Goal: Information Seeking & Learning: Learn about a topic

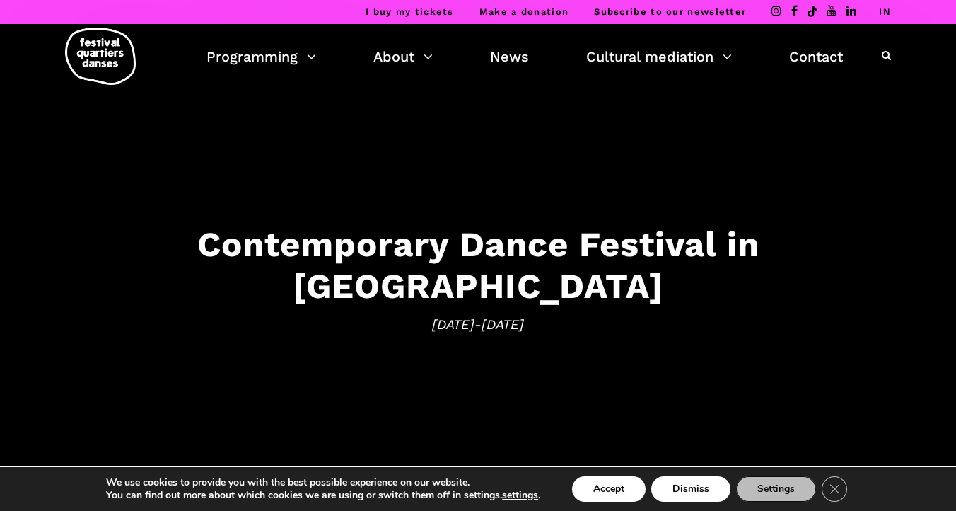
click at [596, 501] on div "Accept Dismiss Settings Close GDPR Cookie Banner" at bounding box center [695, 489] width 310 height 30
click at [601, 491] on font "Accept" at bounding box center [608, 488] width 31 height 13
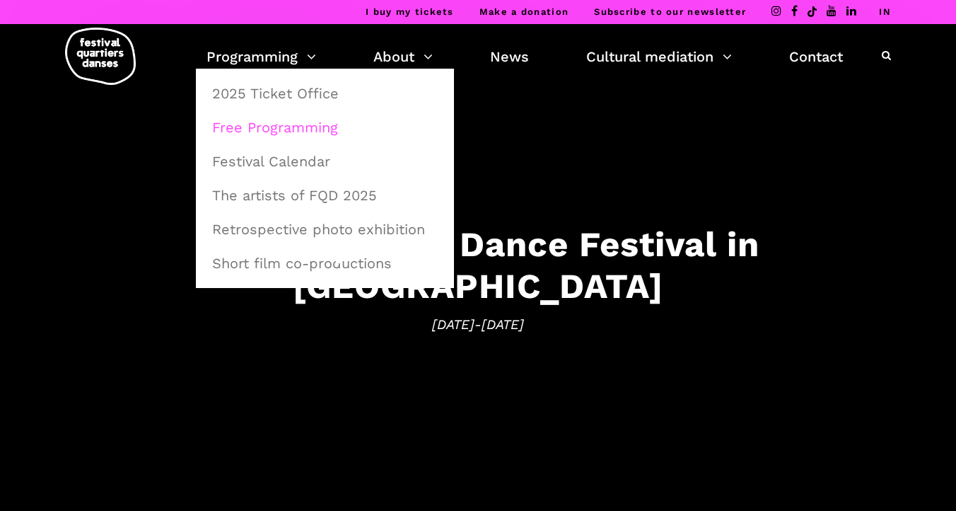
click at [274, 125] on font "Free Programming" at bounding box center [275, 127] width 126 height 17
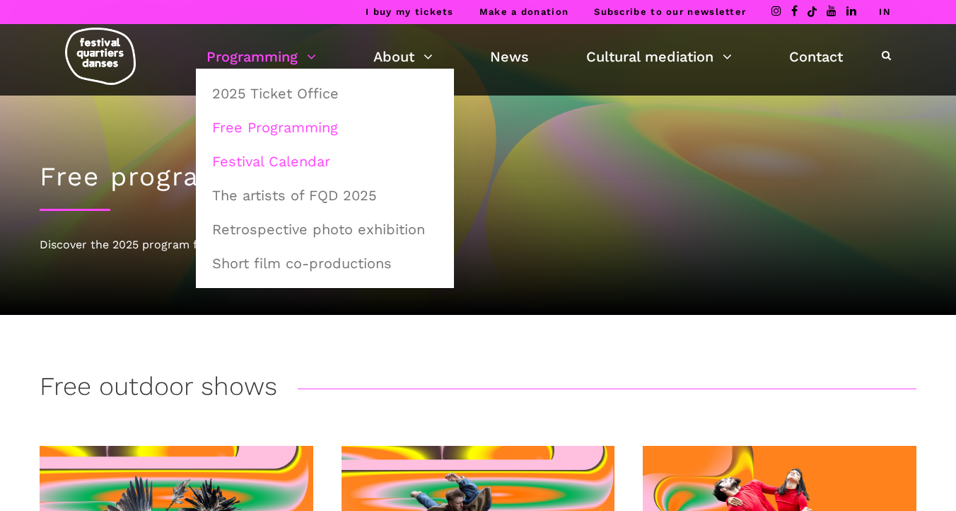
click at [297, 161] on font "Festival Calendar" at bounding box center [271, 161] width 118 height 17
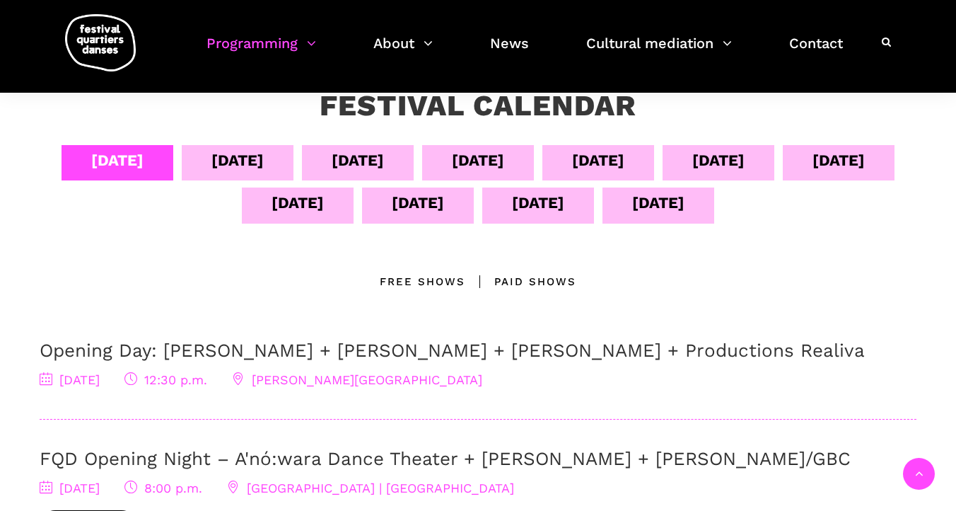
scroll to position [286, 0]
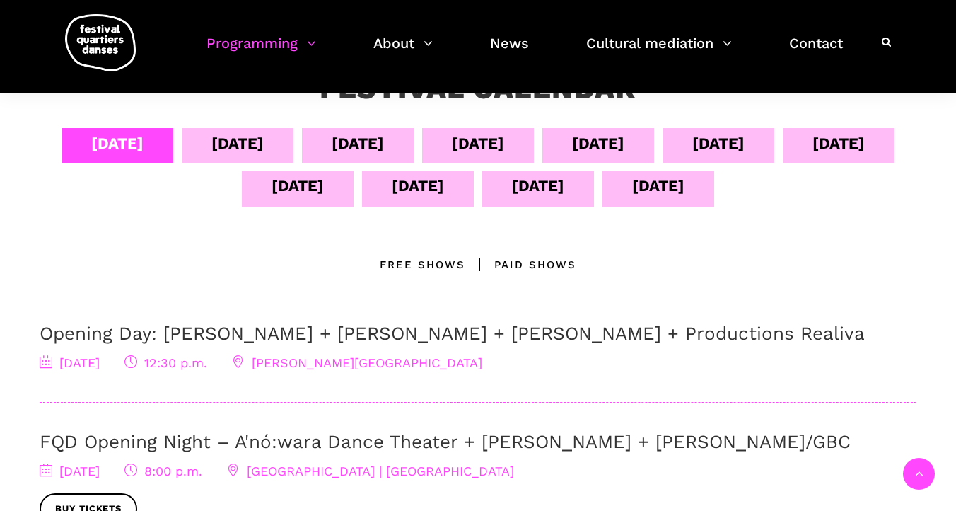
click at [264, 144] on font "September 5" at bounding box center [237, 143] width 52 height 18
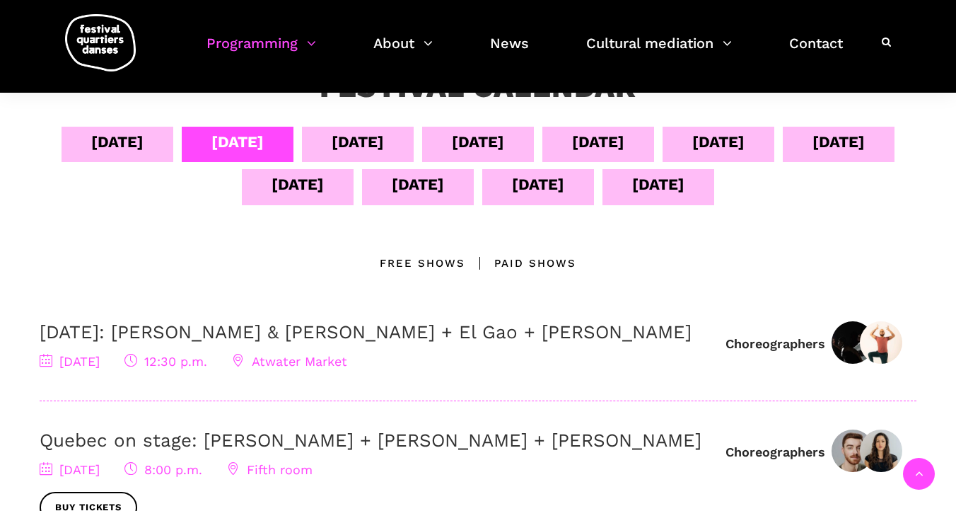
scroll to position [264, 0]
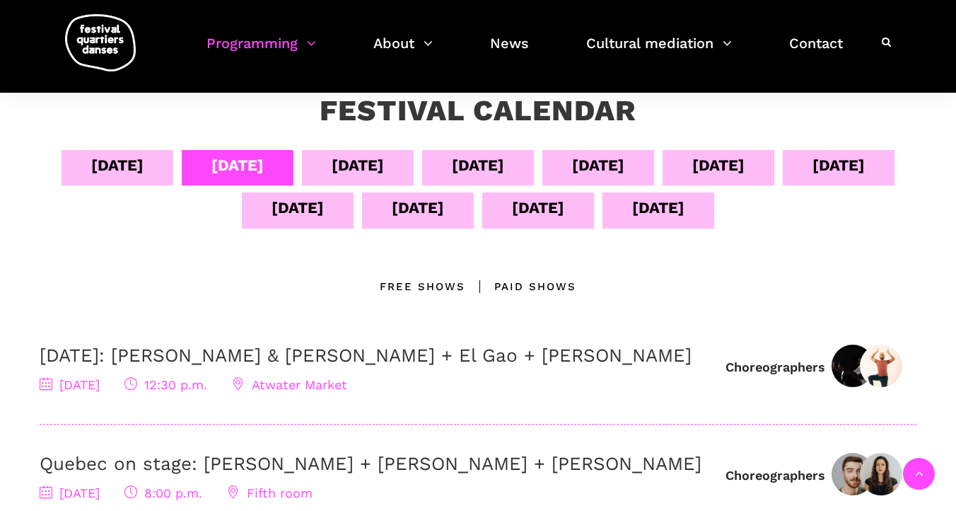
click at [384, 156] on font "September 6" at bounding box center [358, 165] width 52 height 18
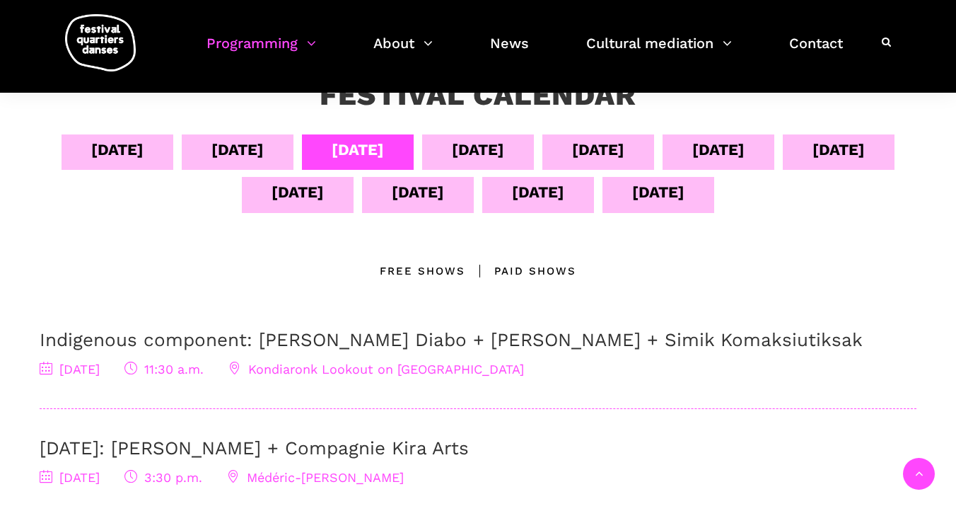
scroll to position [257, 0]
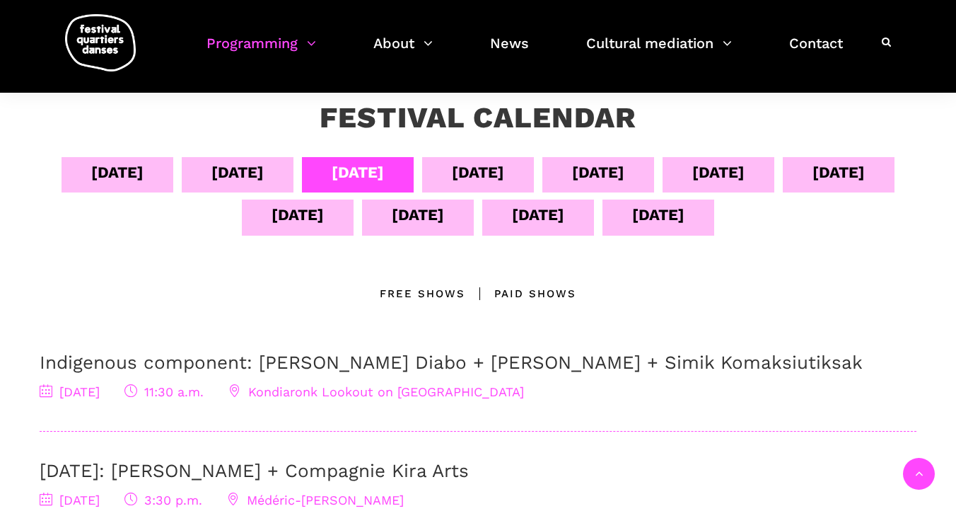
click at [504, 177] on font "September 7" at bounding box center [478, 172] width 52 height 18
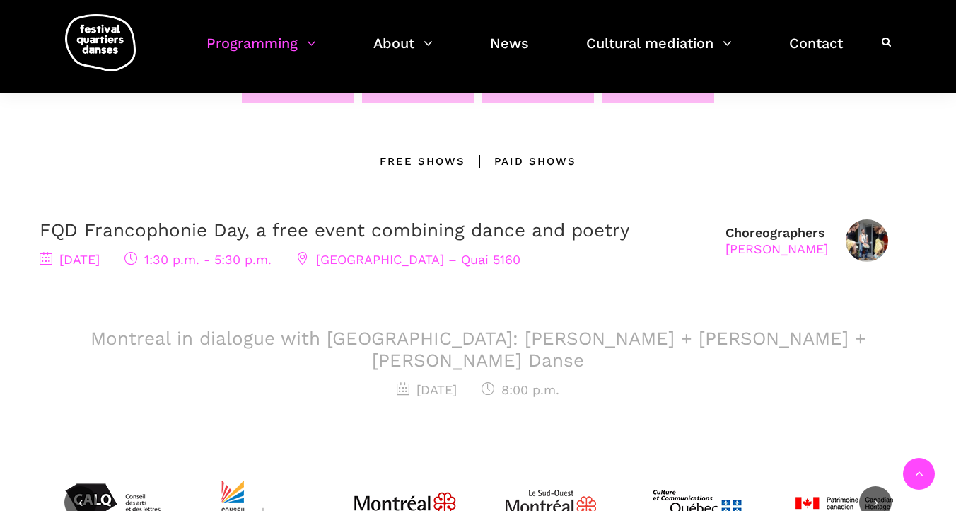
scroll to position [390, 0]
